Goal: Entertainment & Leisure: Consume media (video, audio)

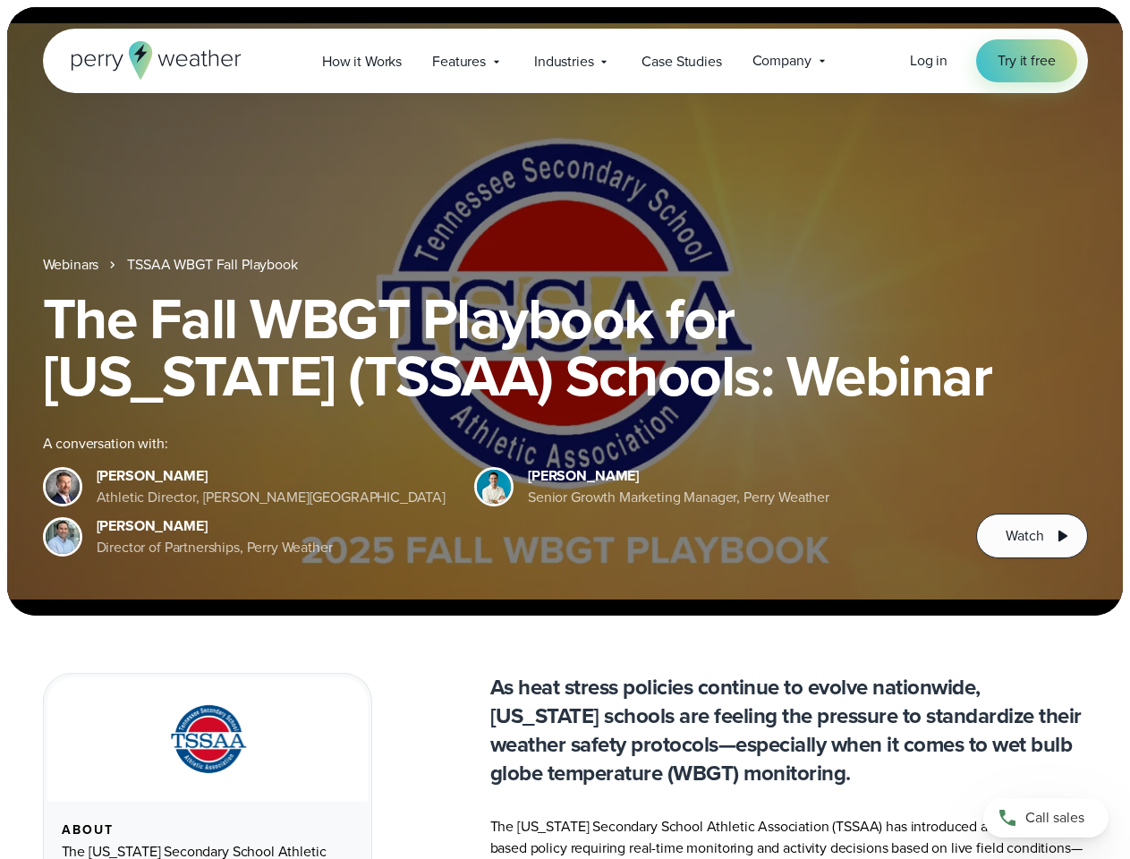
click at [565, 429] on div "The Fall WBGT Playbook for [US_STATE] (TSSAA) Schools: Webinar A conversation w…" at bounding box center [565, 424] width 1045 height 268
click at [565, 61] on span "Industries" at bounding box center [563, 61] width 59 height 21
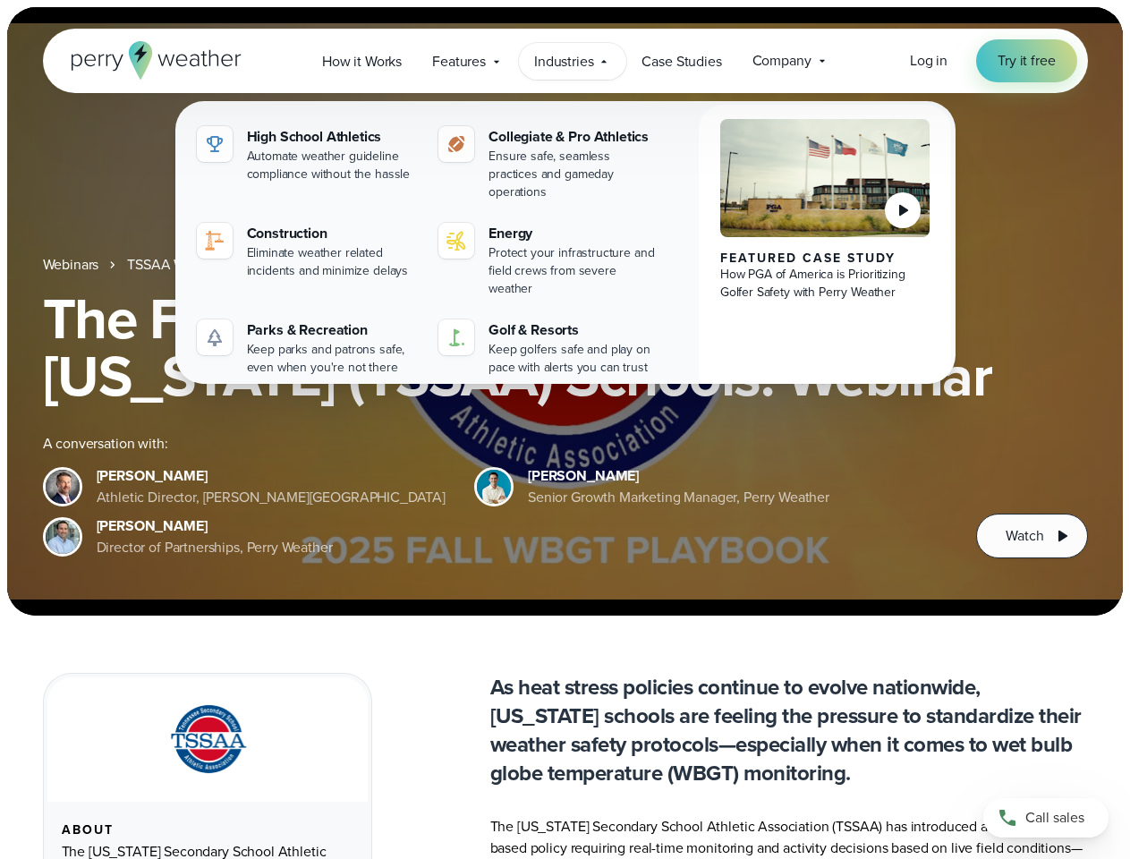
click at [565, 311] on h1 "The Fall WBGT Playbook for [US_STATE] (TSSAA) Schools: Webinar" at bounding box center [565, 347] width 1045 height 115
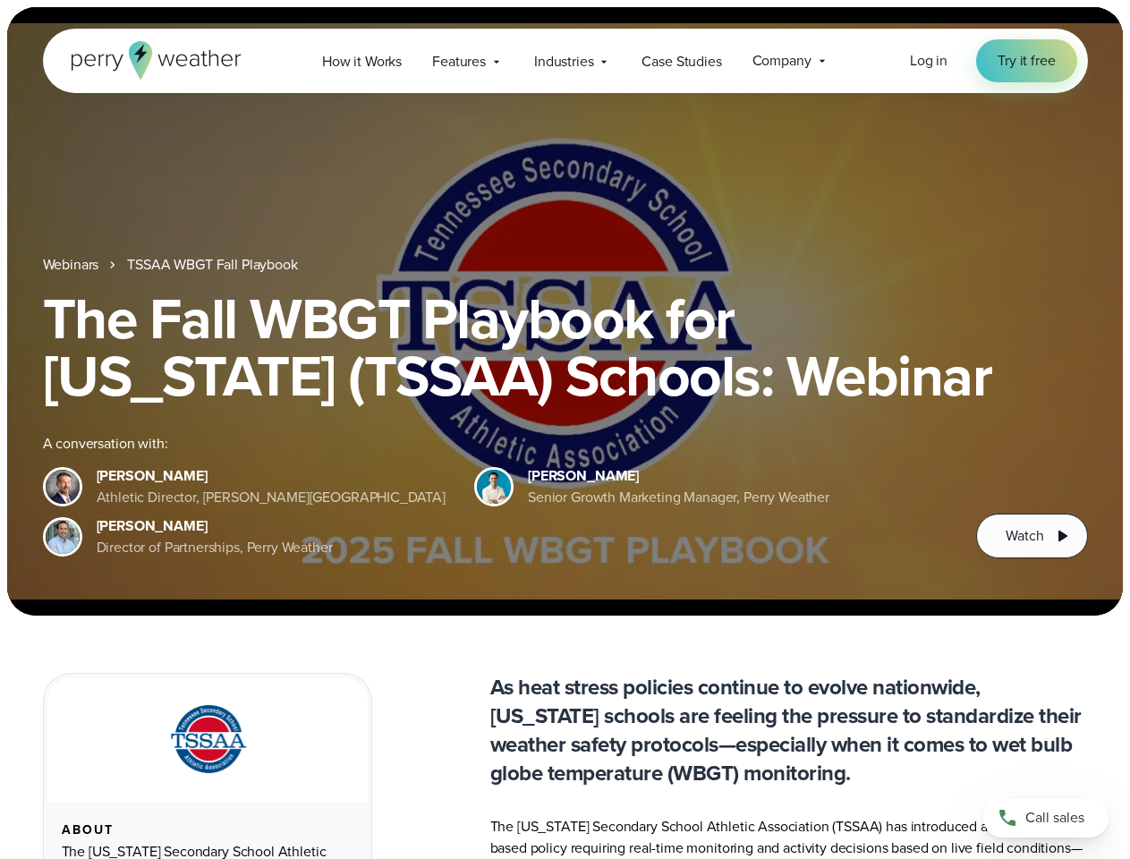
click at [214, 265] on link "TSSAA WBGT Fall Playbook" at bounding box center [212, 264] width 170 height 21
click at [1032, 536] on span "Watch" at bounding box center [1025, 535] width 38 height 21
